Goal: Find specific page/section: Find specific page/section

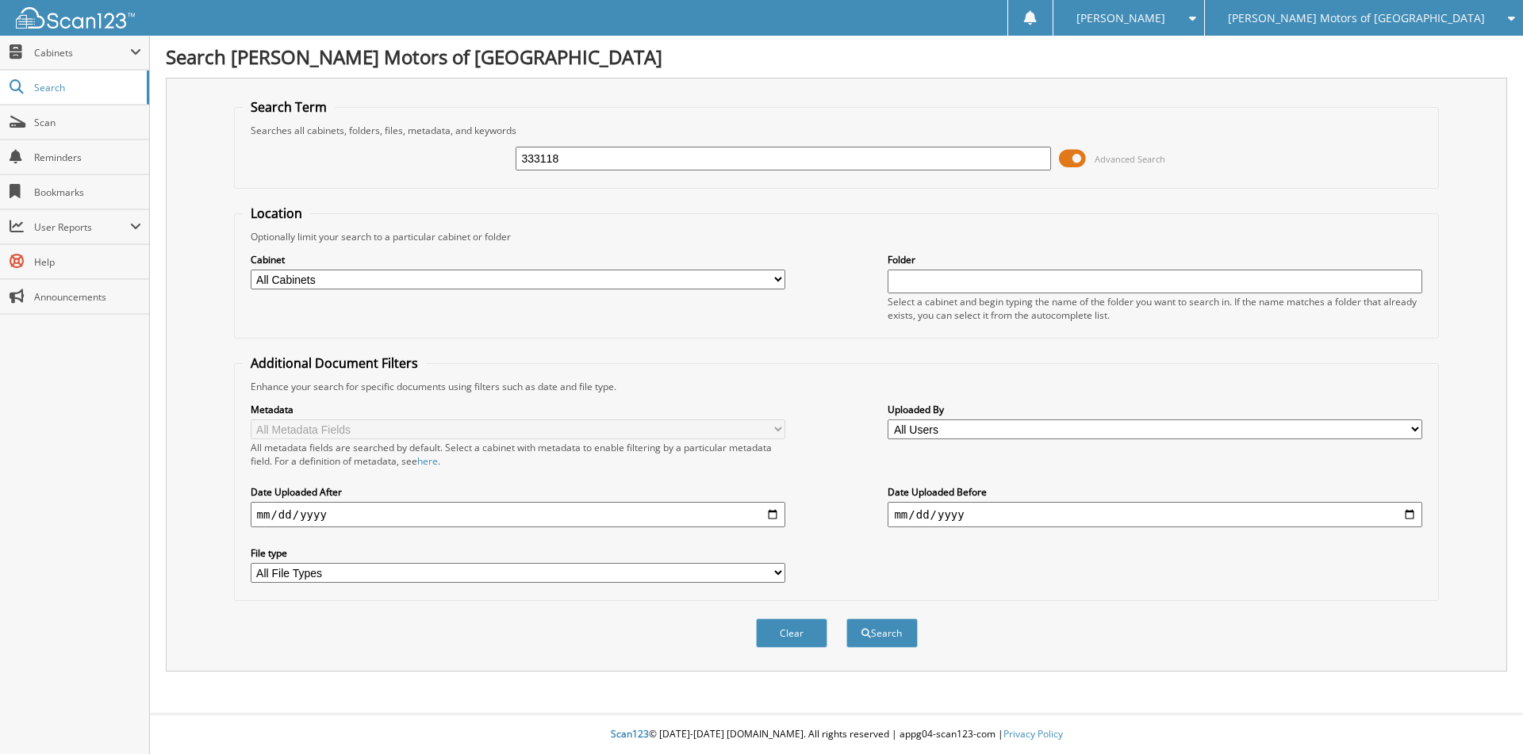
type input "333118"
click at [846, 619] on button "Search" at bounding box center [881, 633] width 71 height 29
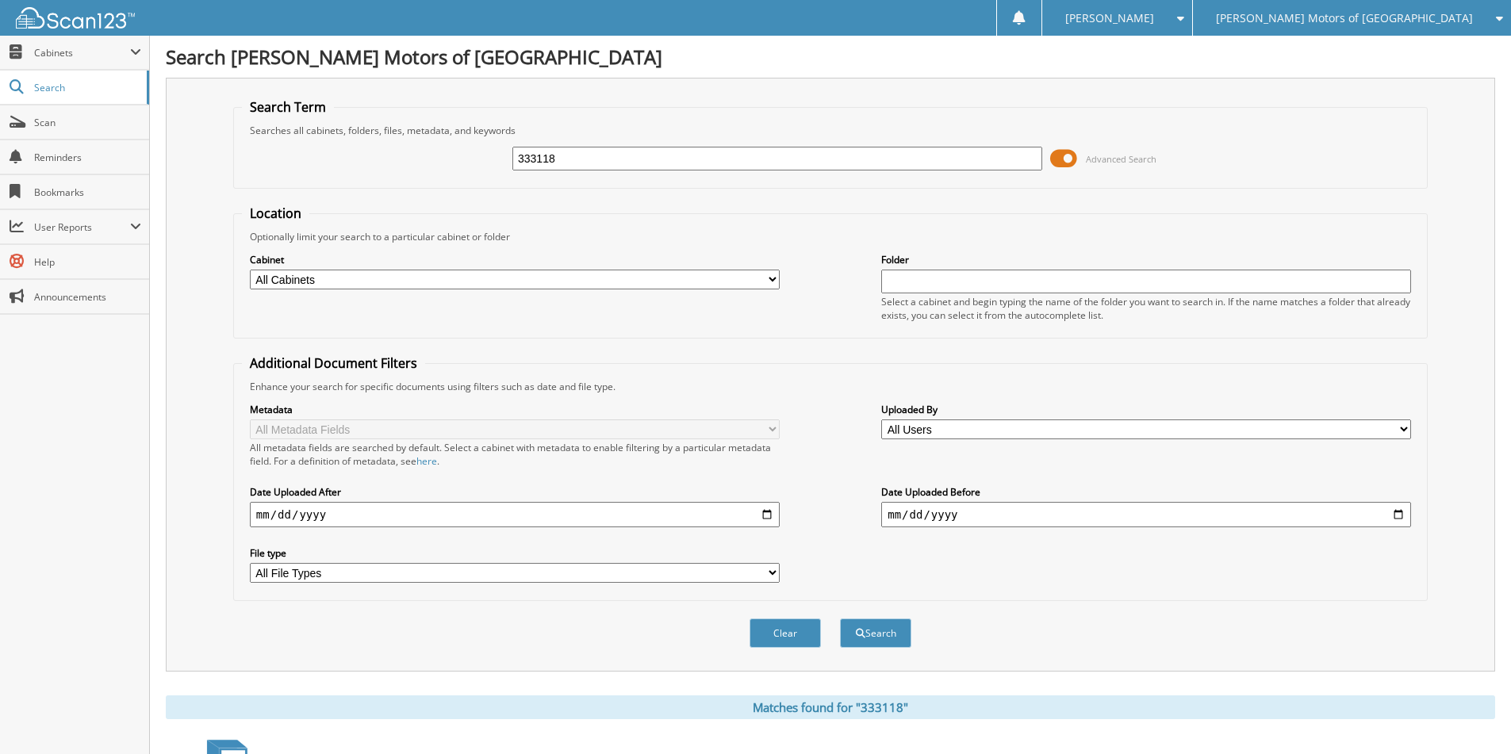
click at [1069, 163] on span at bounding box center [1063, 159] width 27 height 24
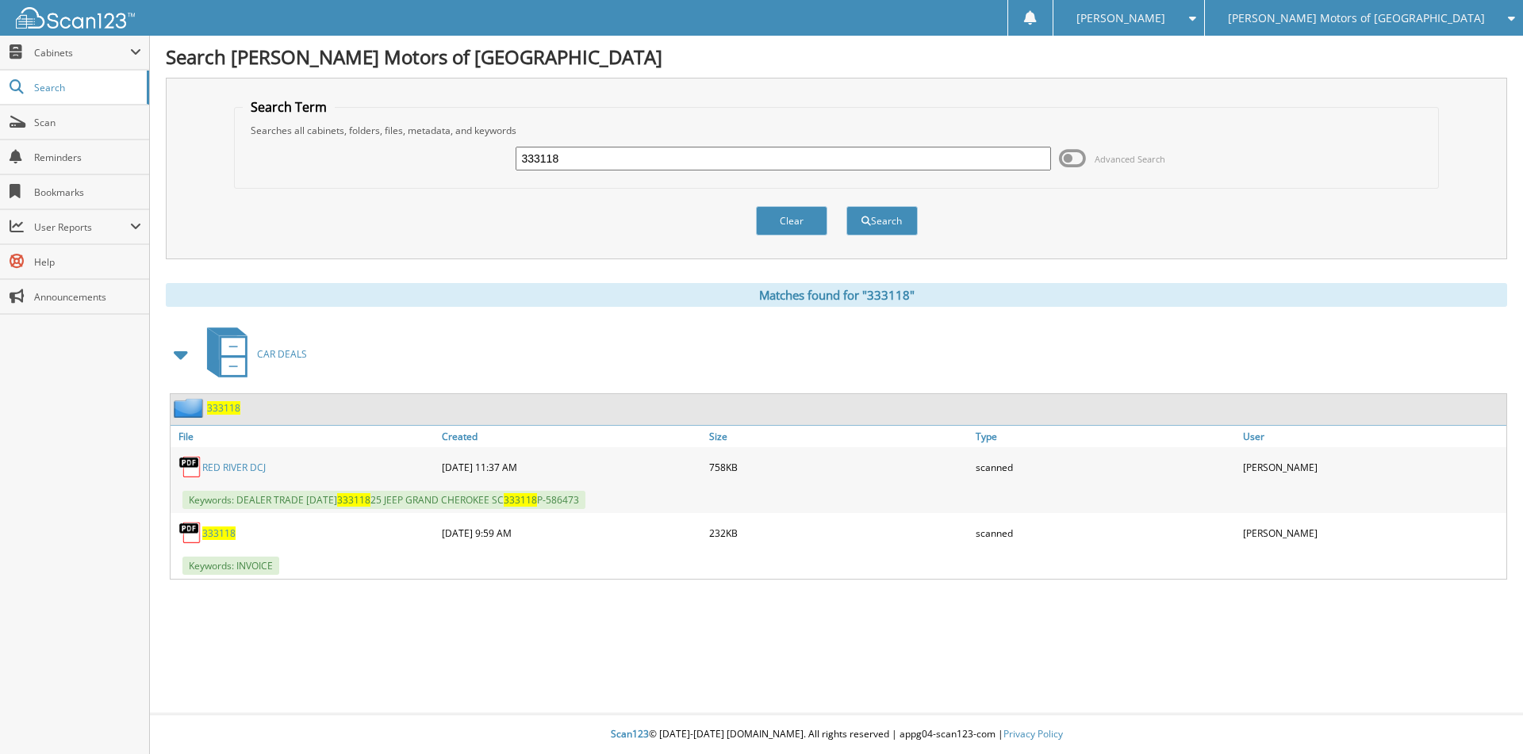
click at [223, 408] on span "333118" at bounding box center [223, 407] width 33 height 13
